Goal: Task Accomplishment & Management: Manage account settings

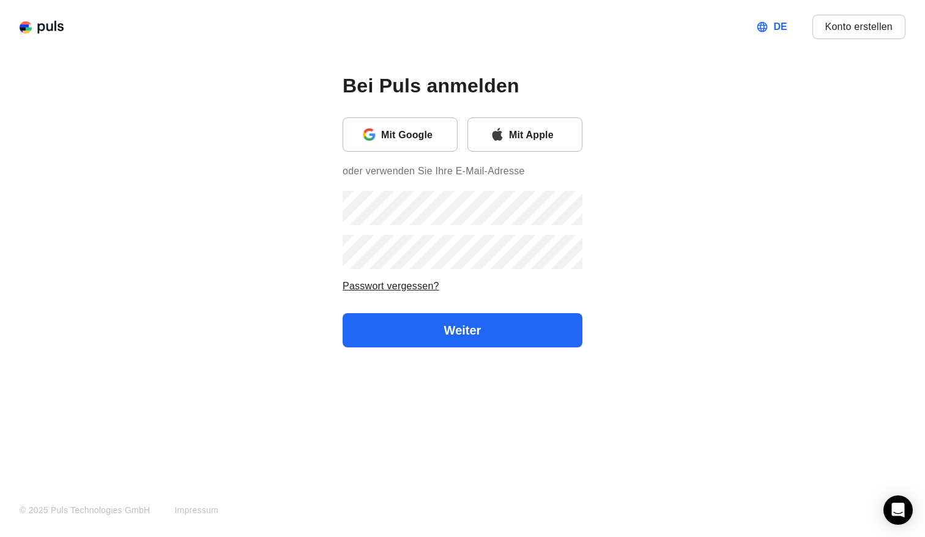
click at [497, 125] on button "Mit Apple" at bounding box center [524, 134] width 115 height 34
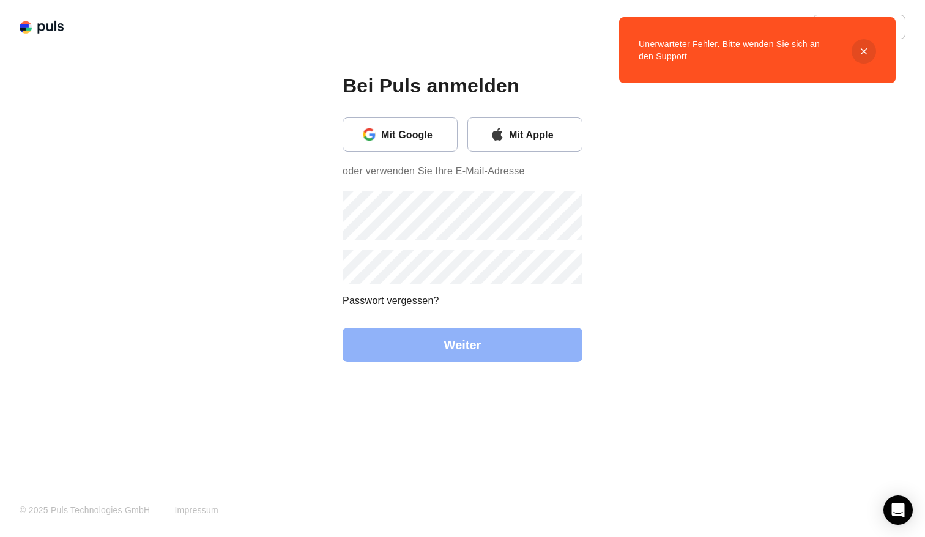
click at [491, 129] on icon "button" at bounding box center [496, 134] width 15 height 15
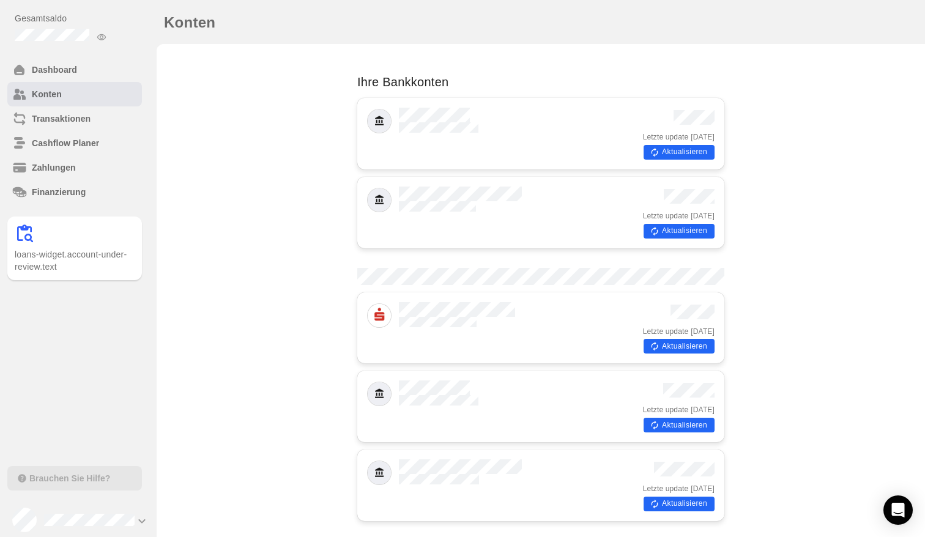
click at [697, 150] on button "Aktualisieren" at bounding box center [679, 152] width 71 height 15
click at [656, 226] on icon "button" at bounding box center [655, 231] width 10 height 10
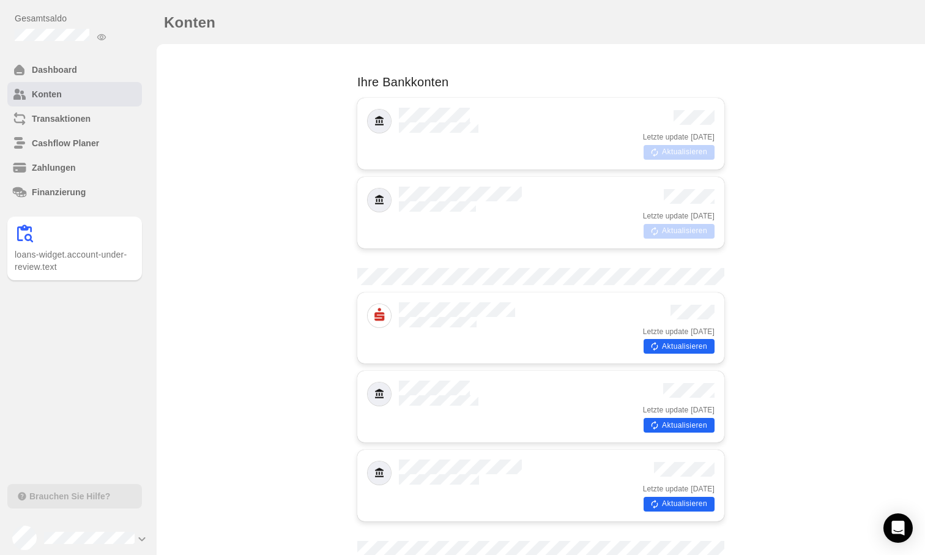
click at [659, 339] on button "Aktualisieren" at bounding box center [679, 346] width 71 height 15
click at [674, 418] on button "Aktualisieren" at bounding box center [679, 425] width 71 height 15
click at [672, 497] on button "Aktualisieren" at bounding box center [679, 504] width 71 height 15
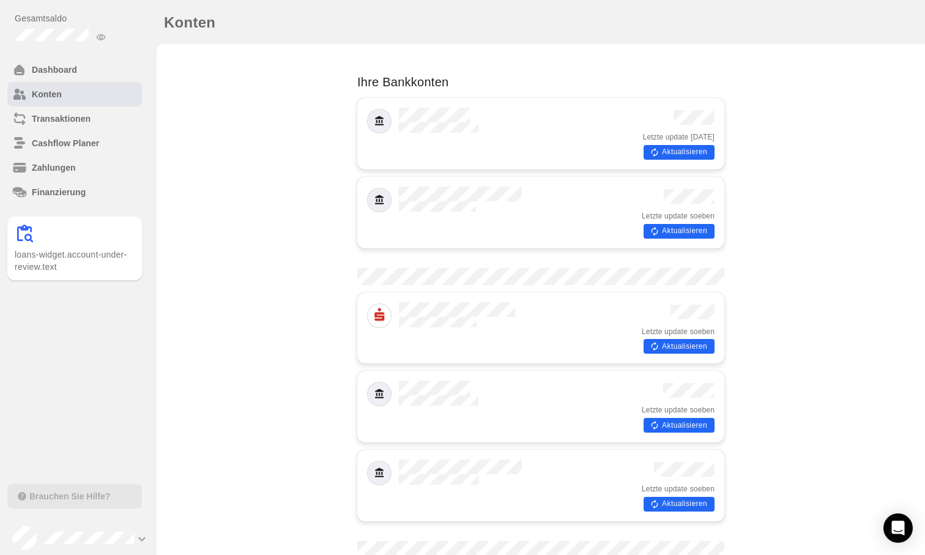
scroll to position [572, 0]
click at [693, 339] on button "Aktualisieren" at bounding box center [679, 346] width 71 height 15
click at [663, 148] on button "Aktualisieren" at bounding box center [679, 152] width 71 height 15
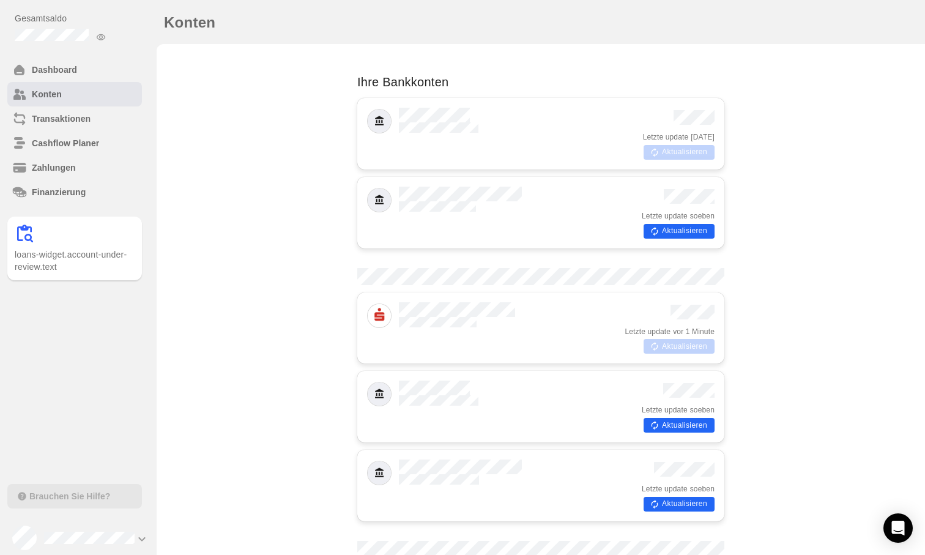
scroll to position [572, 0]
